Goal: Task Accomplishment & Management: Complete application form

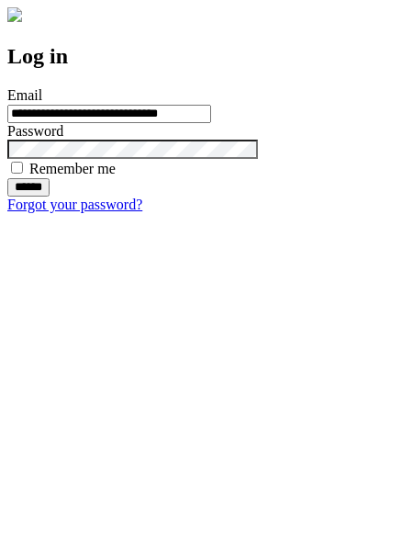
type input "**********"
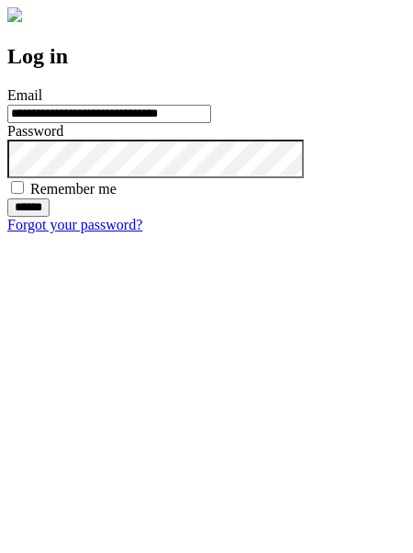
click at [50, 217] on input "******" at bounding box center [28, 207] width 42 height 18
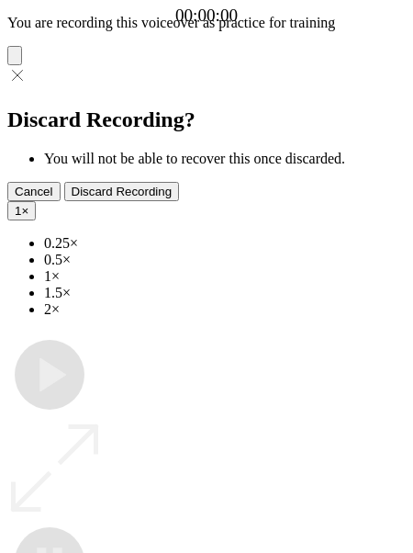
type input "**********"
